Goal: Information Seeking & Learning: Learn about a topic

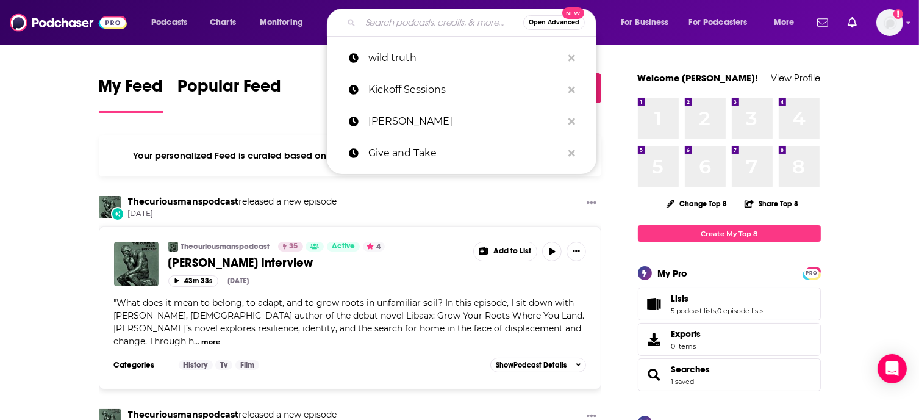
click at [411, 30] on input "Search podcasts, credits, & more..." at bounding box center [441, 23] width 163 height 20
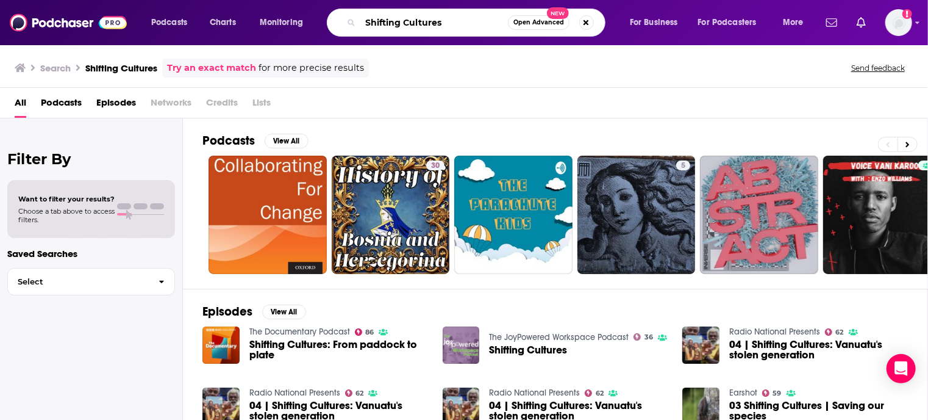
click at [442, 17] on input "Shifting Cultures" at bounding box center [434, 23] width 148 height 20
type input "Shifting Culture"
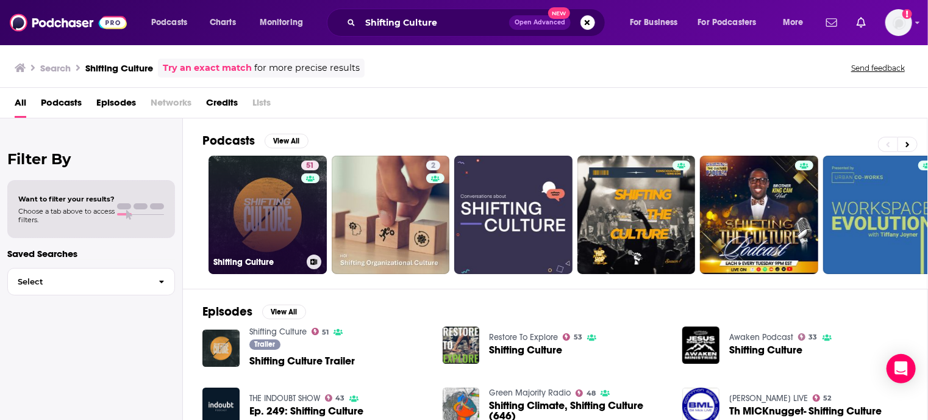
click at [289, 217] on link "51 Shifting Culture" at bounding box center [268, 215] width 118 height 118
